Goal: Task Accomplishment & Management: Use online tool/utility

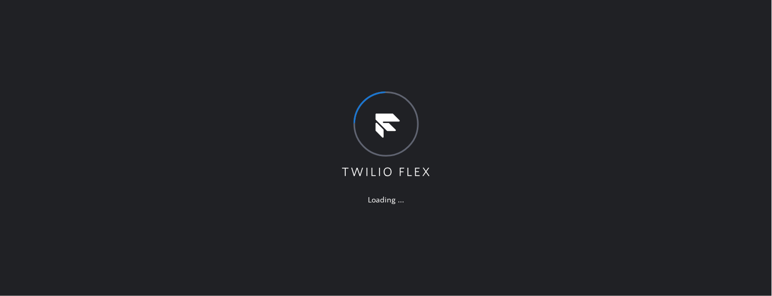
click at [753, 55] on div "Loading ..." at bounding box center [386, 148] width 772 height 296
click at [771, 67] on div "Loading ..." at bounding box center [386, 148] width 772 height 296
click at [752, 108] on div "Loading ..." at bounding box center [380, 148] width 761 height 296
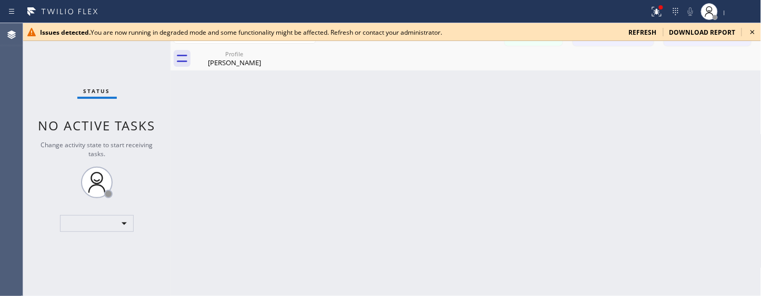
drag, startPoint x: 348, startPoint y: 108, endPoint x: 630, endPoint y: 35, distance: 291.3
click at [348, 108] on div "Back to Dashboard Change Sender ID Customers Technicians Select a contact Outbo…" at bounding box center [465, 159] width 591 height 273
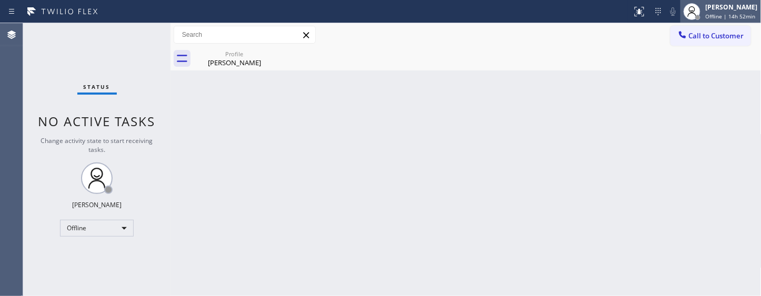
click at [705, 3] on div "Adam Alramadan" at bounding box center [731, 7] width 52 height 9
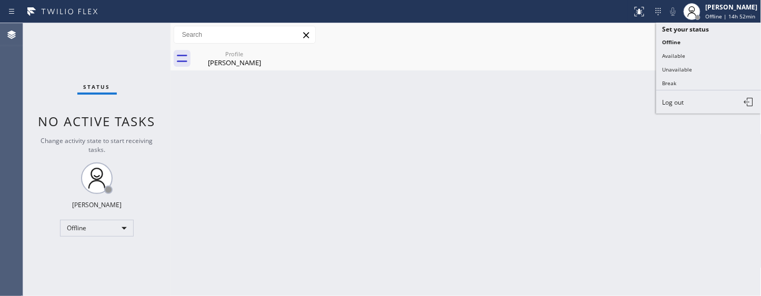
click at [583, 98] on div "Back to Dashboard Change Sender ID Customers Technicians Select a contact Outbo…" at bounding box center [465, 159] width 591 height 273
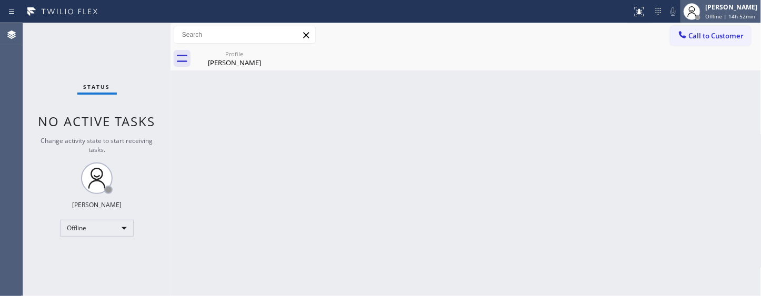
click at [688, 9] on icon at bounding box center [691, 11] width 13 height 13
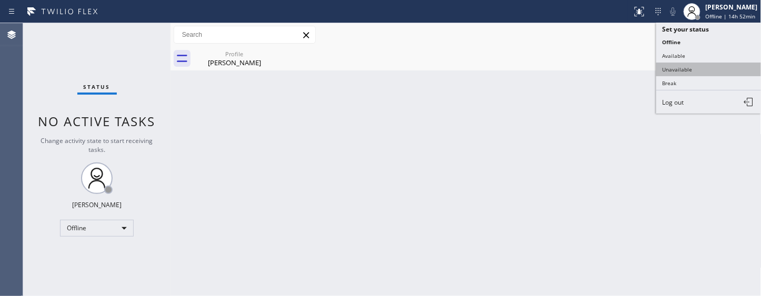
click at [690, 69] on button "Unavailable" at bounding box center [708, 70] width 105 height 14
